Goal: Transaction & Acquisition: Register for event/course

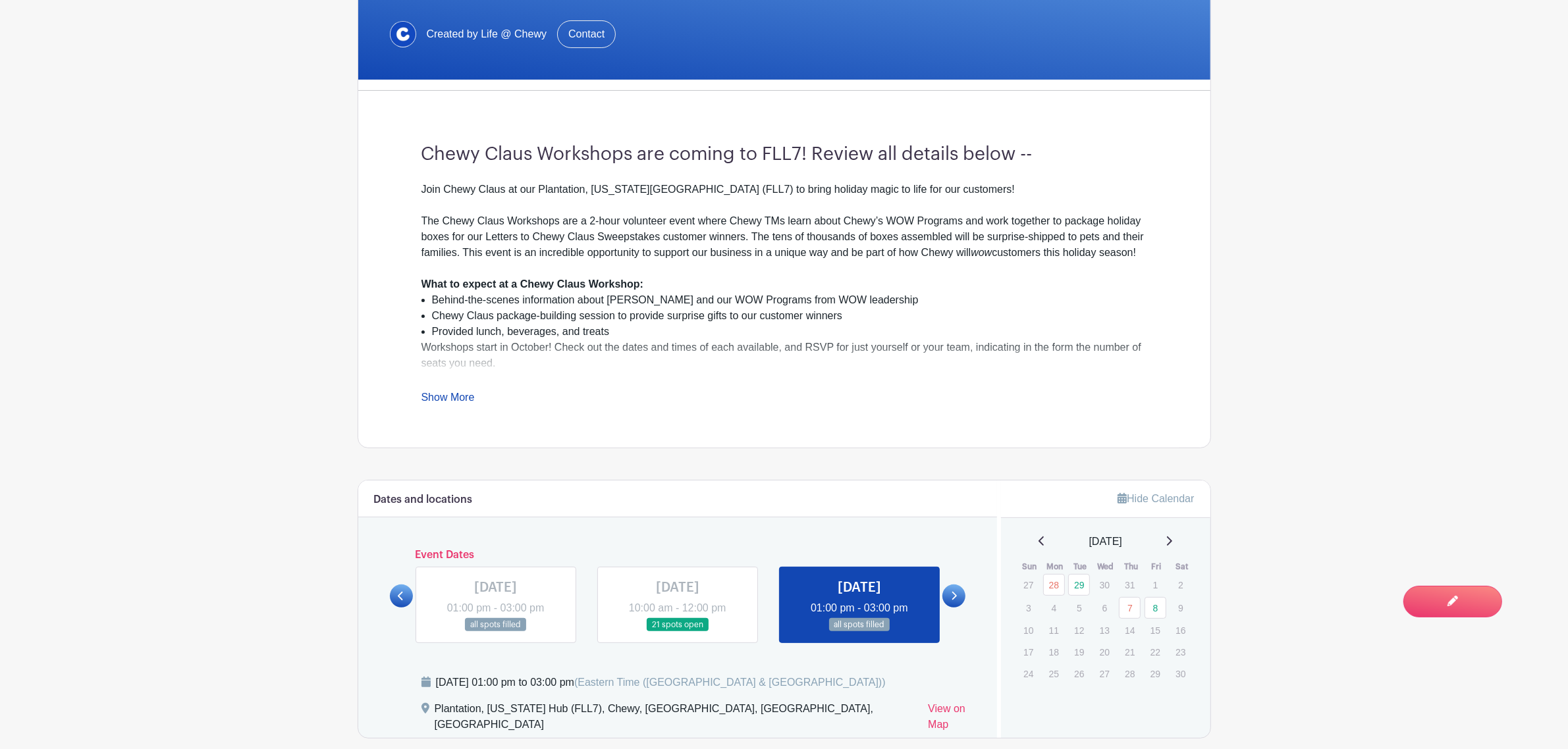
scroll to position [329, 0]
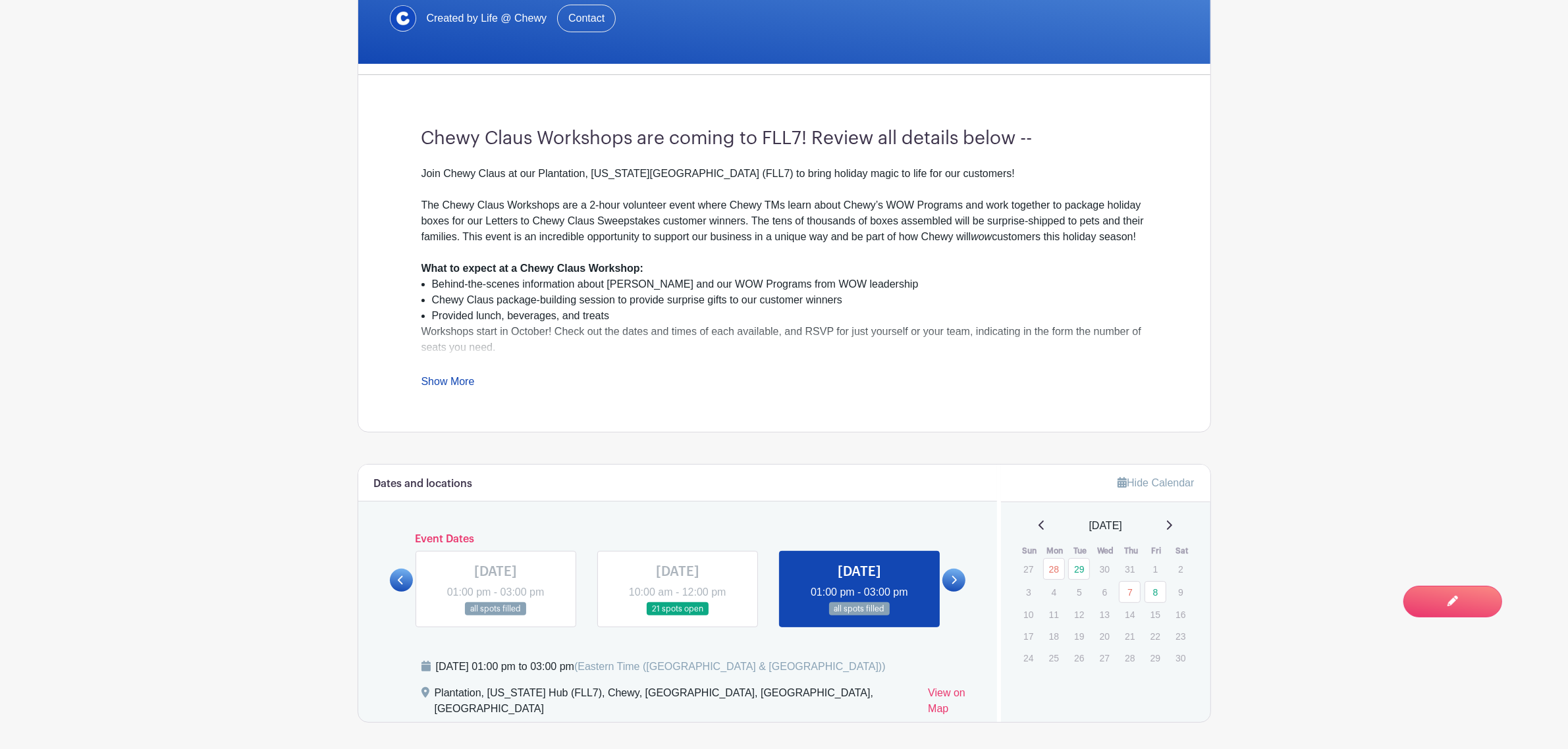
click at [453, 386] on link "Show More" at bounding box center [448, 384] width 53 height 16
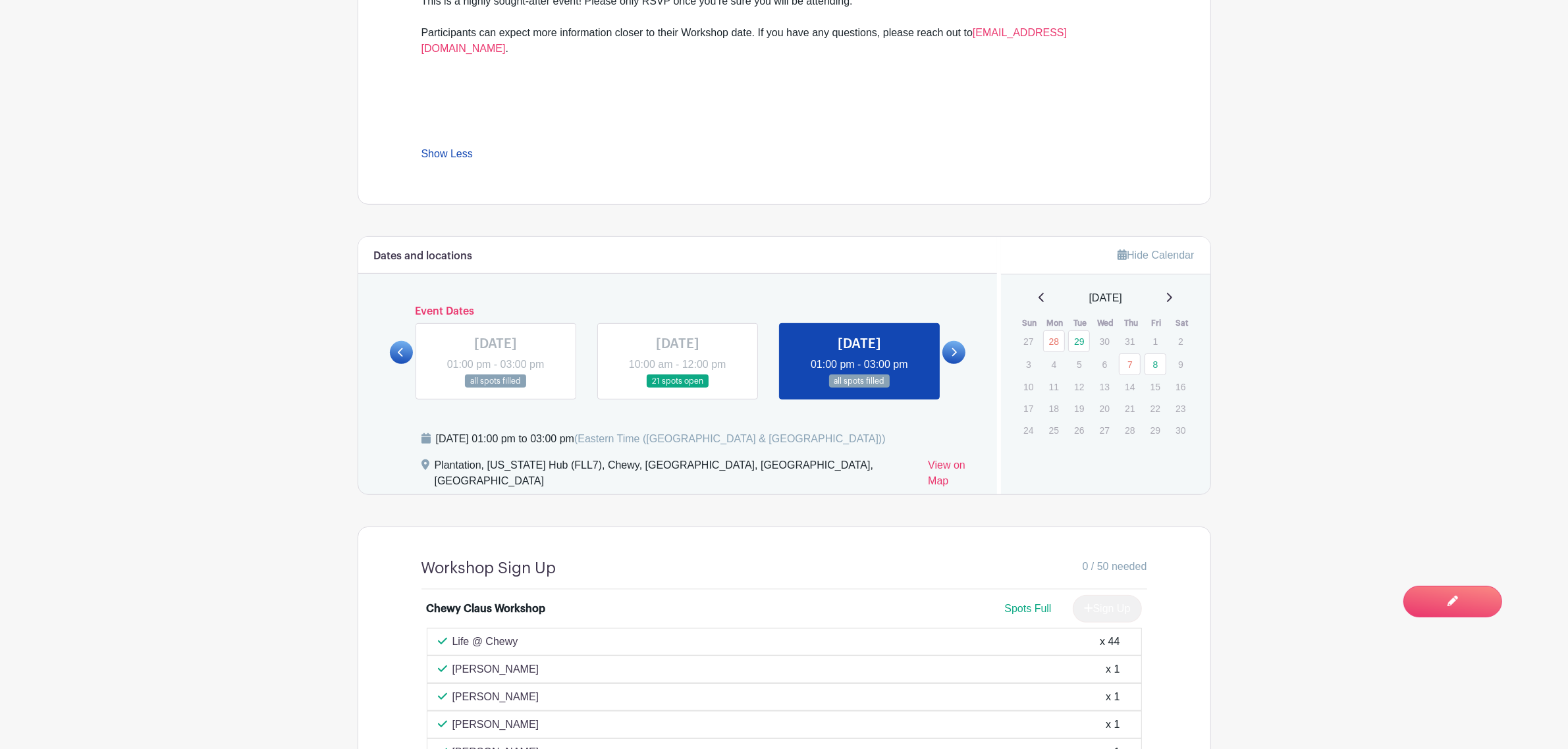
scroll to position [740, 0]
click at [386, 333] on div "Dates and locations Event Dates [DATE] 10:00 am - 12:00 pm 2 spots open [DATE] …" at bounding box center [678, 364] width 640 height 258
click at [403, 346] on icon at bounding box center [400, 350] width 5 height 9
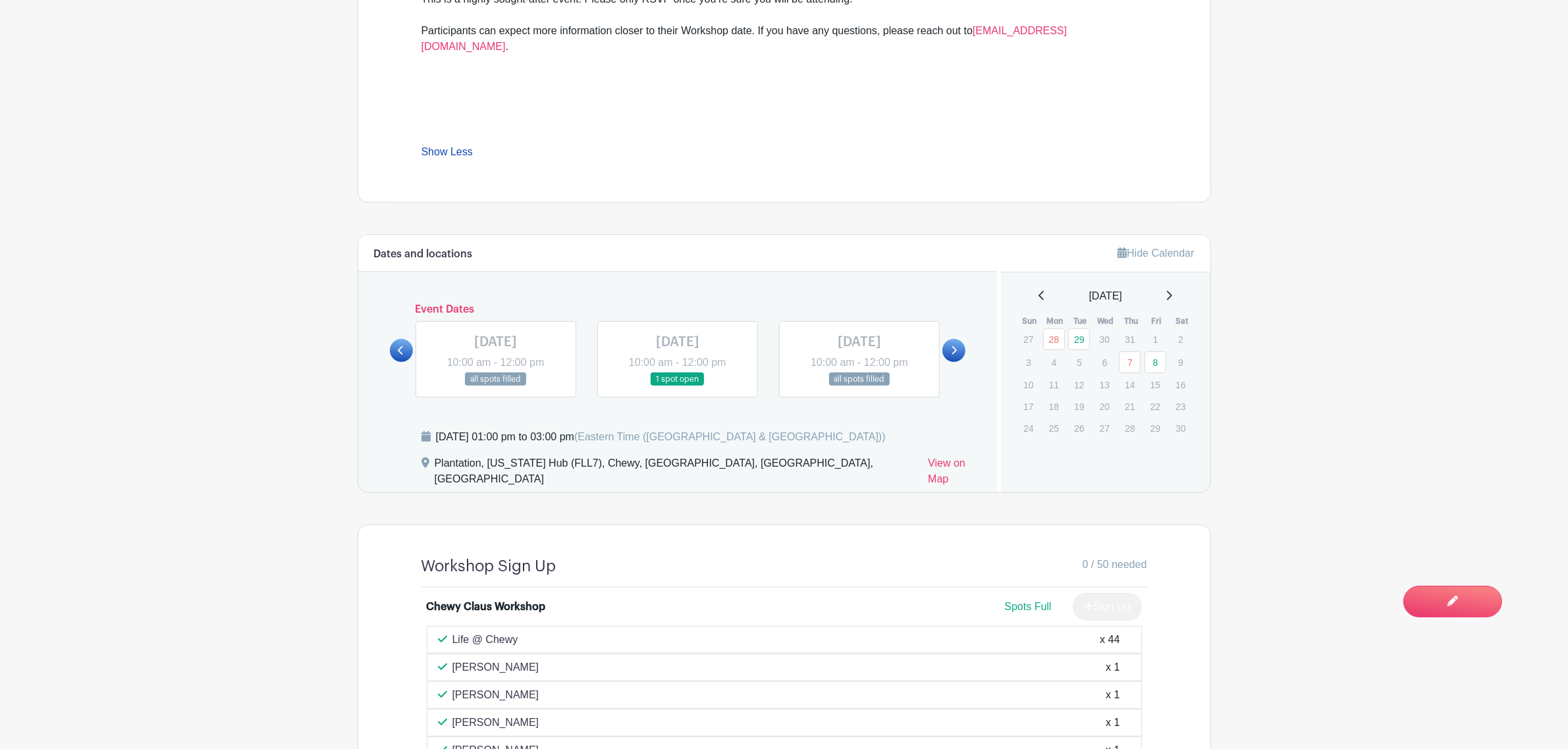
click at [496, 386] on link at bounding box center [496, 386] width 0 height 0
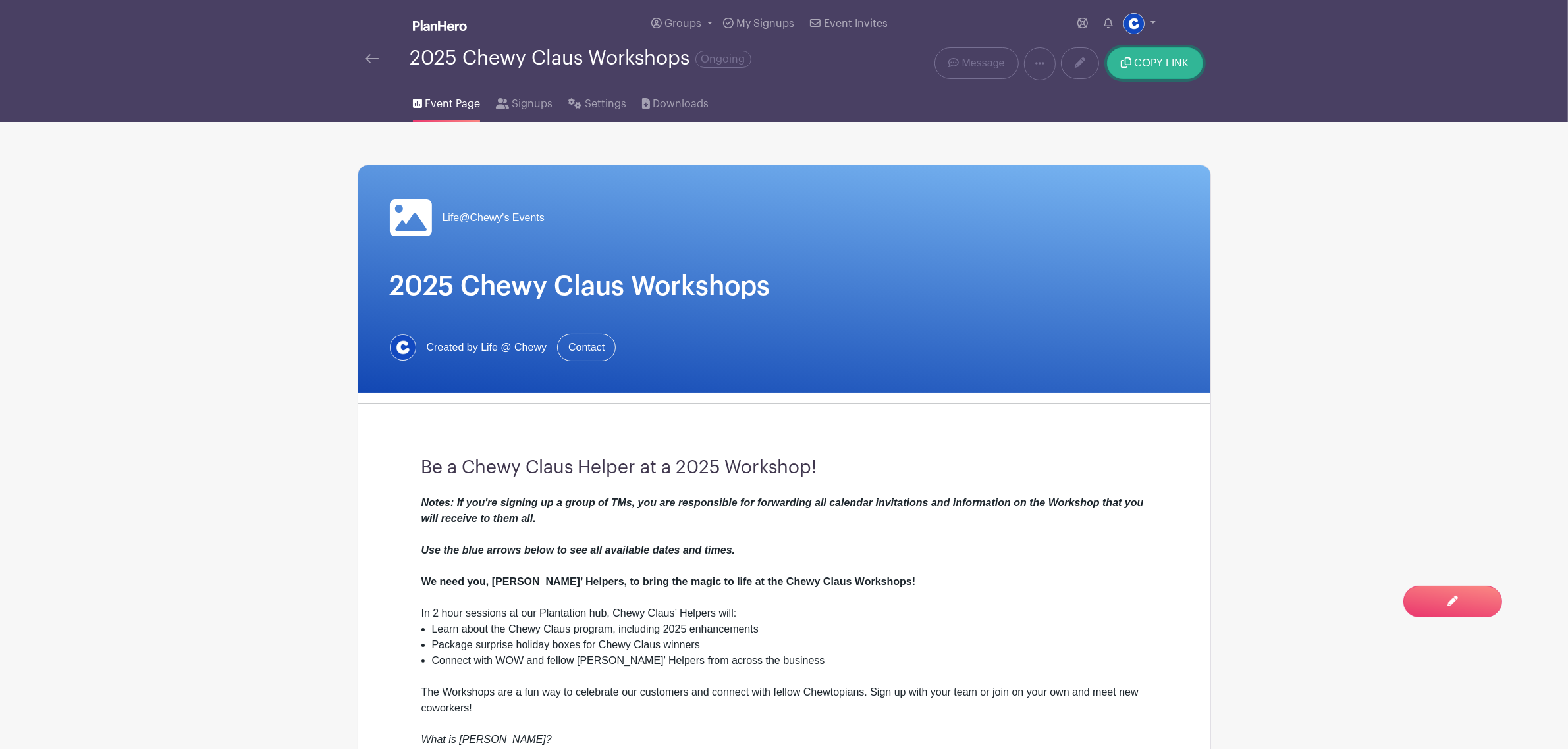
click at [1134, 54] on button "COPY LINK" at bounding box center [1154, 63] width 96 height 32
click at [1256, 202] on main "Groups All Groups Life@Chewy's Events My Signups Event Invites My account Logou…" at bounding box center [784, 730] width 1568 height 1460
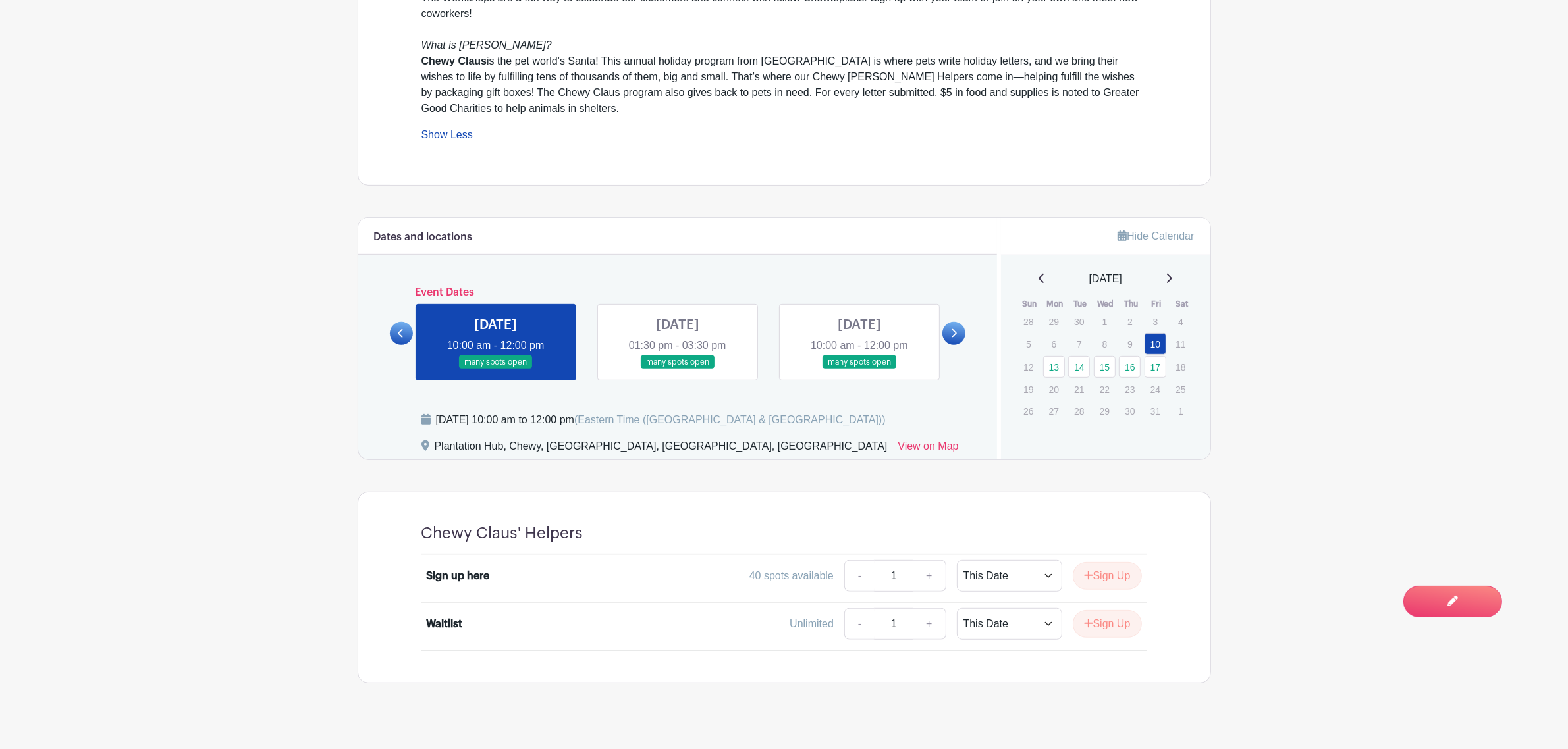
scroll to position [714, 0]
